Goal: Task Accomplishment & Management: Use online tool/utility

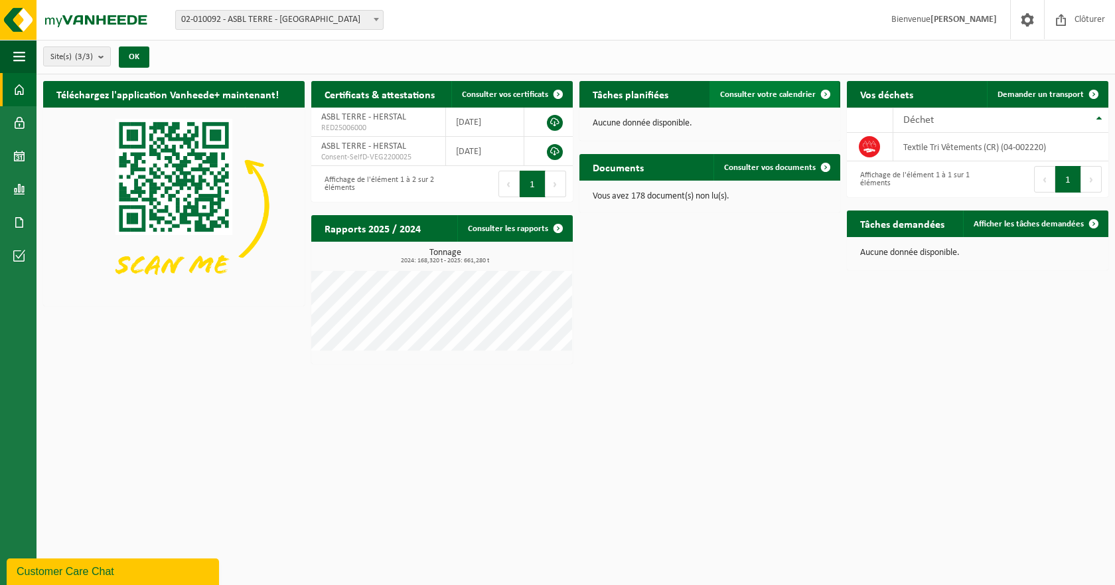
click at [765, 93] on span "Consulter votre calendrier" at bounding box center [768, 94] width 96 height 9
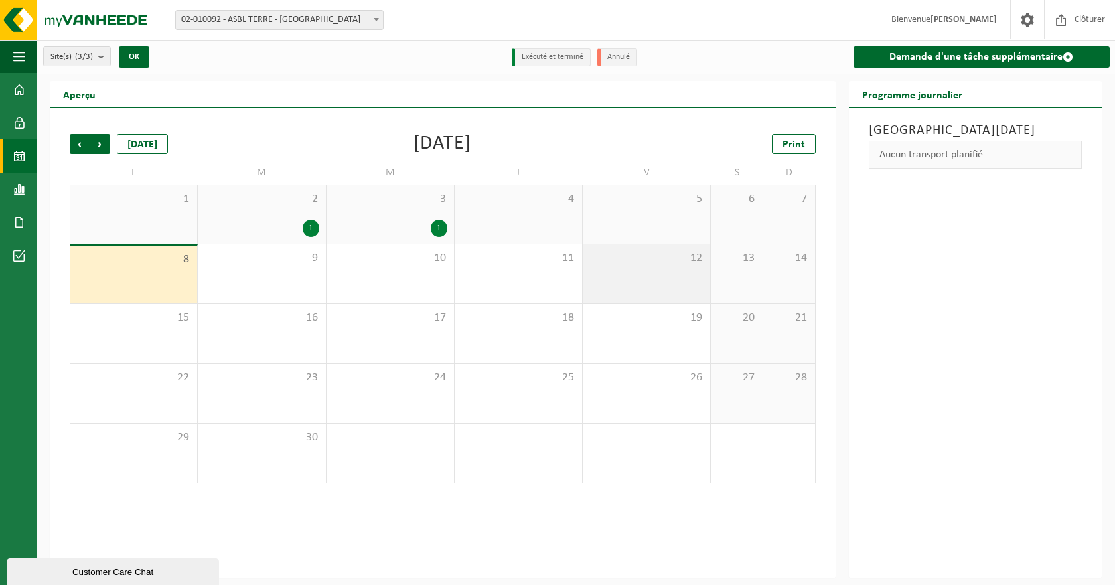
click at [690, 262] on span "12" at bounding box center [646, 258] width 114 height 15
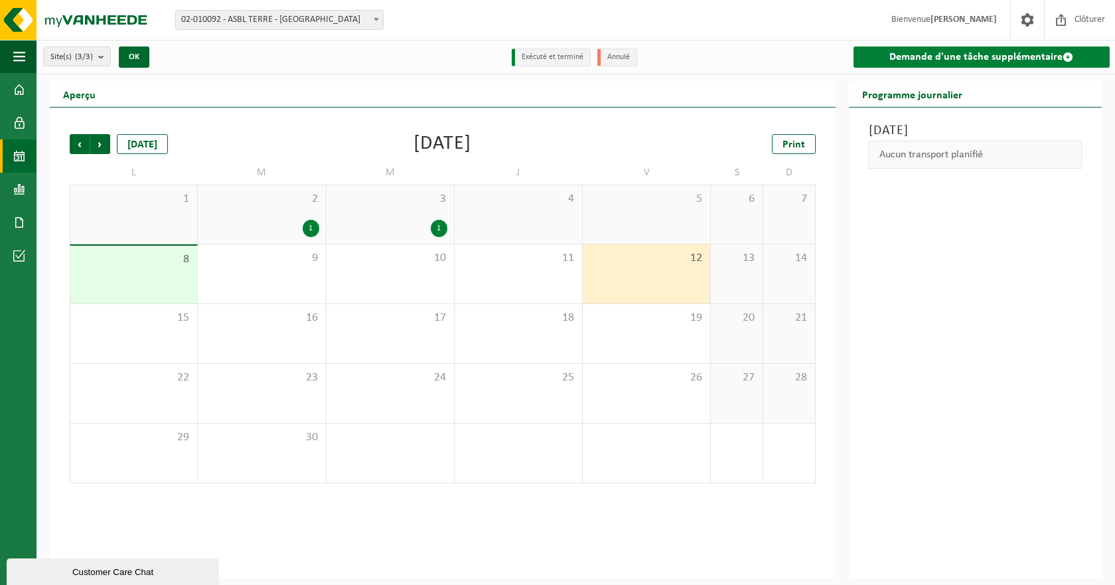
click at [891, 59] on link "Demande d'une tâche supplémentaire" at bounding box center [982, 56] width 256 height 21
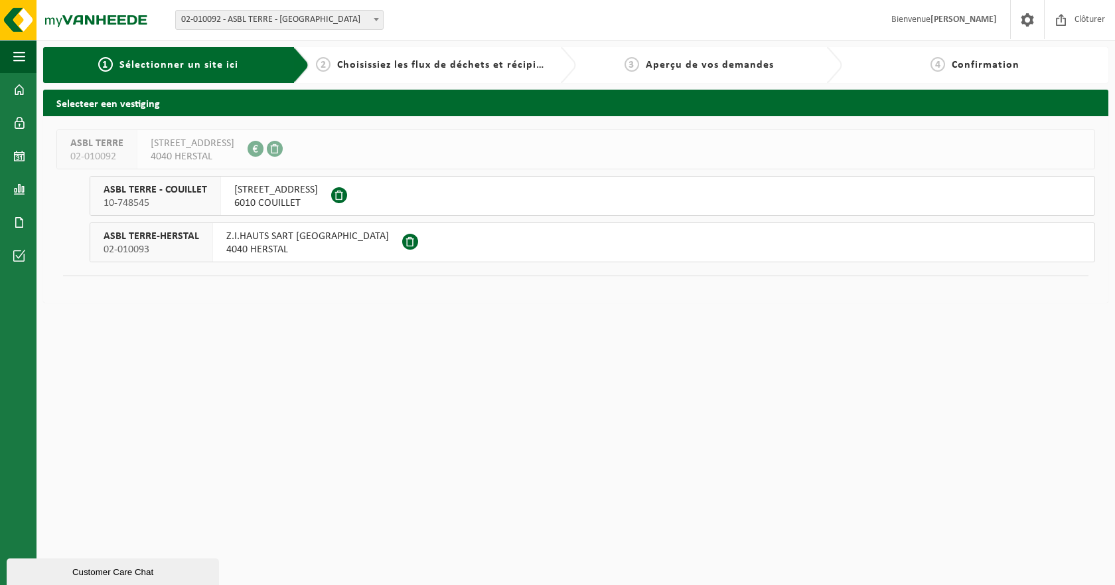
click at [252, 237] on span "Z.I.HAUTS SART 4ÈME AVENUE" at bounding box center [307, 236] width 163 height 13
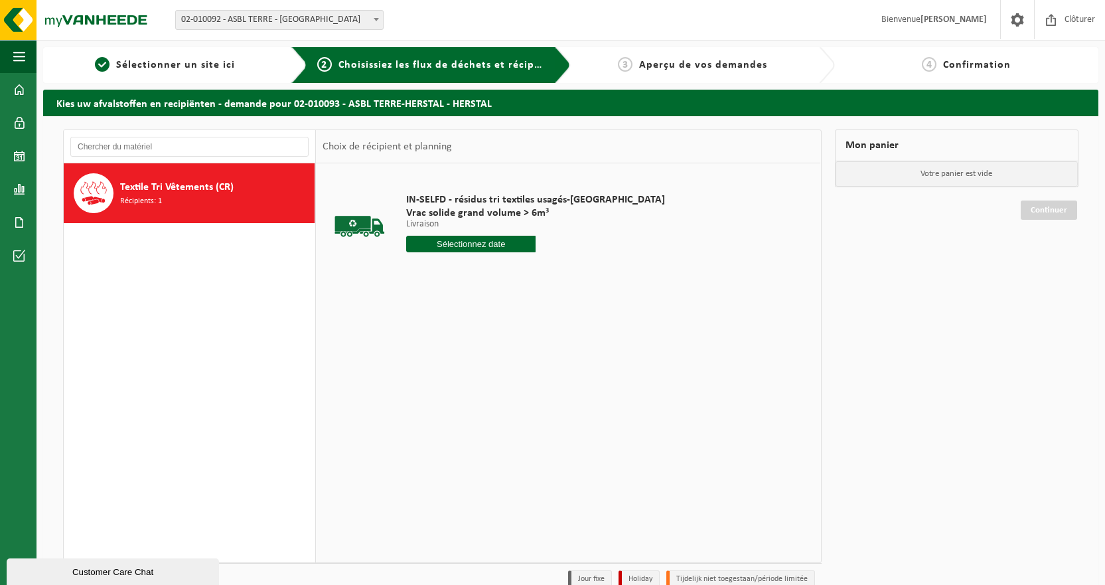
click at [487, 243] on input "text" at bounding box center [470, 244] width 129 height 17
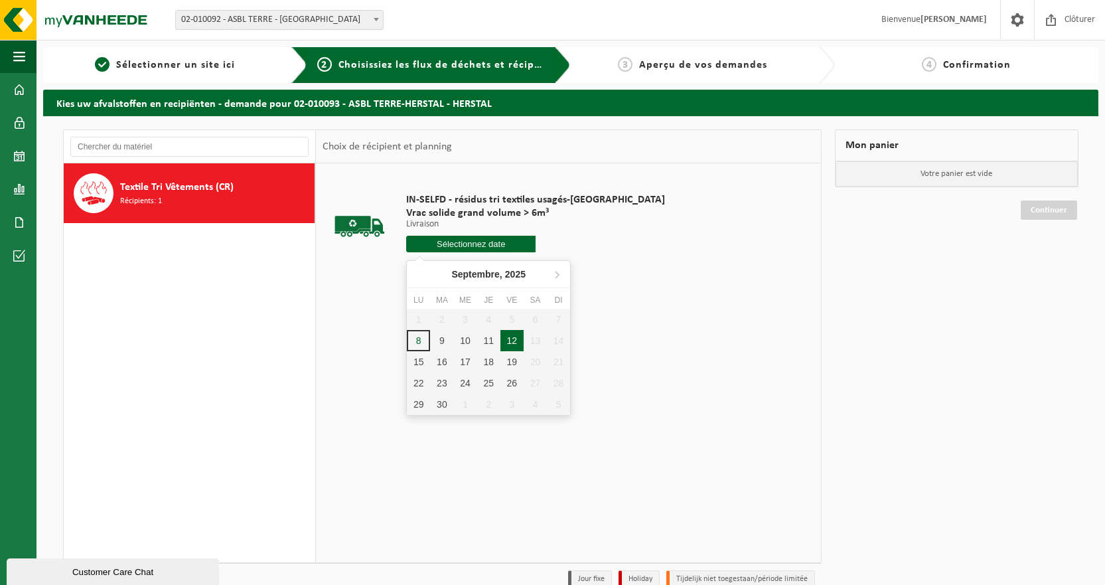
click at [512, 336] on div "12" at bounding box center [511, 340] width 23 height 21
type input "à partir de 2025-09-12"
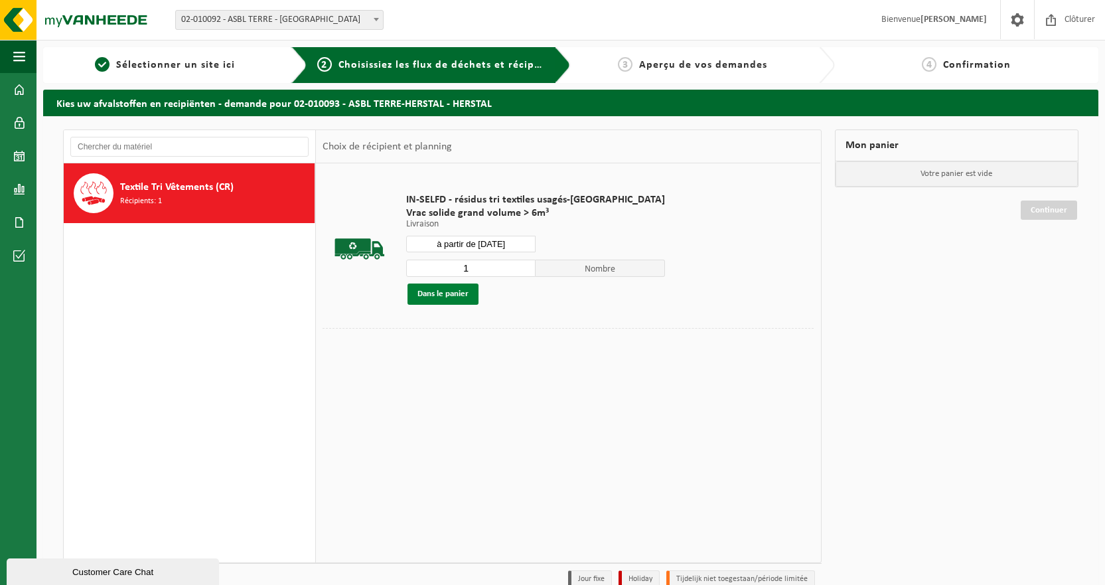
click at [456, 290] on button "Dans le panier" at bounding box center [443, 293] width 71 height 21
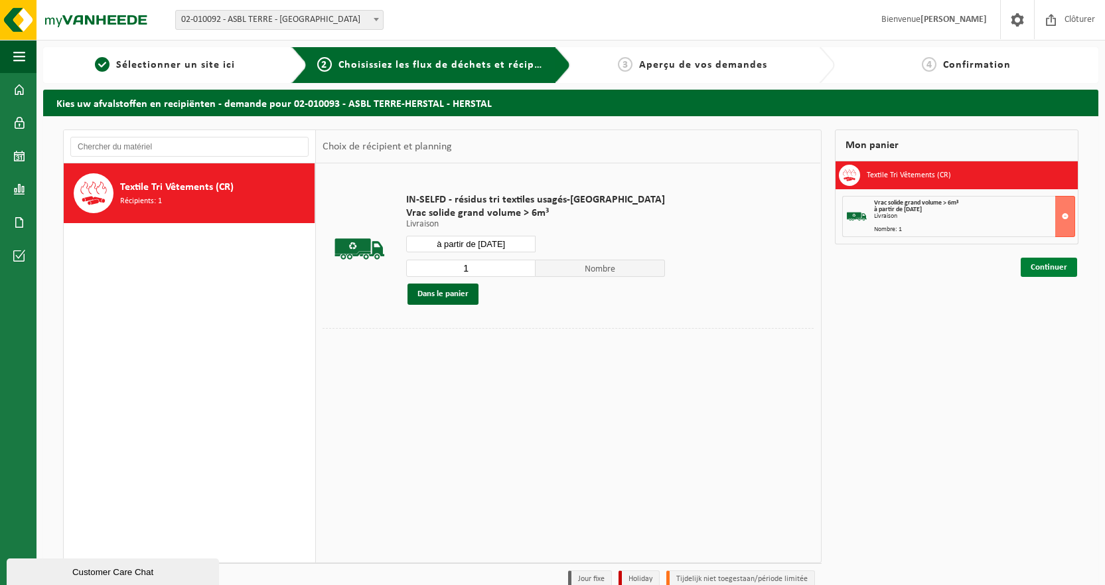
click at [1045, 268] on link "Continuer" at bounding box center [1049, 267] width 56 height 19
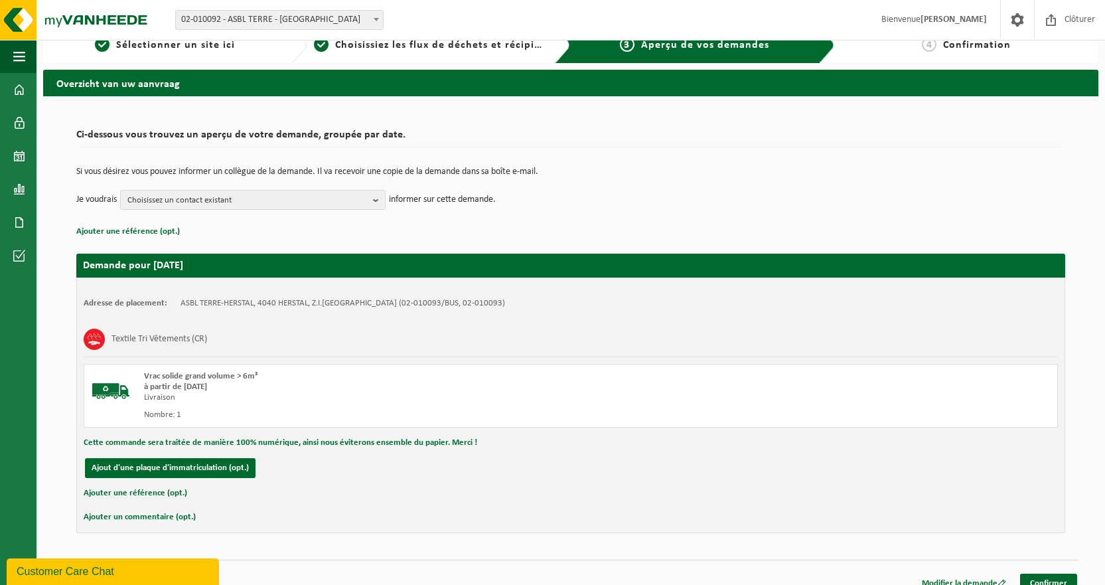
scroll to position [35, 0]
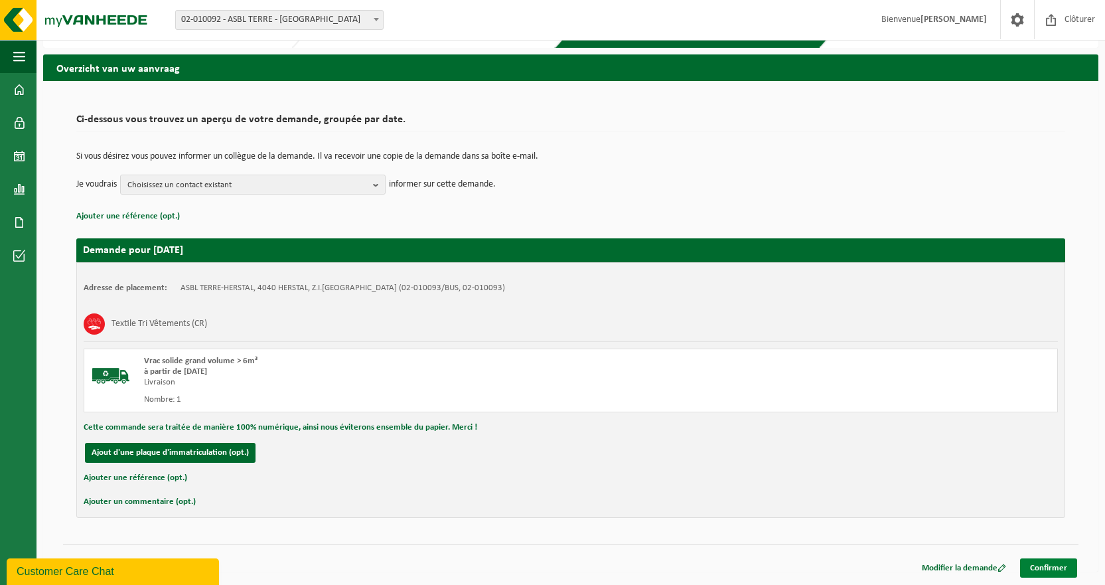
click at [1048, 567] on link "Confirmer" at bounding box center [1048, 567] width 57 height 19
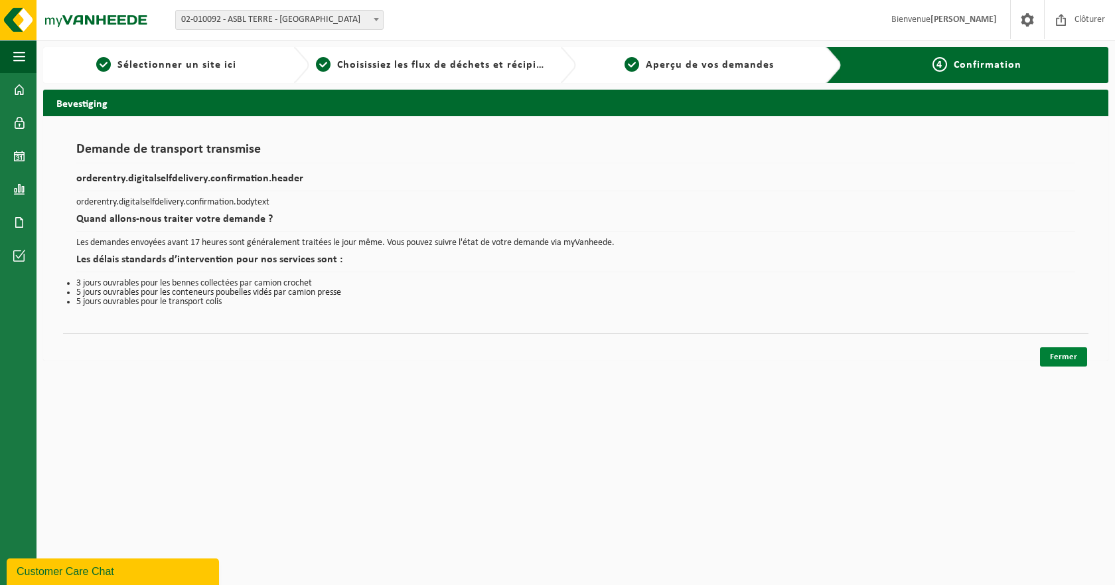
click at [1073, 358] on link "Fermer" at bounding box center [1063, 356] width 47 height 19
